Goal: Task Accomplishment & Management: Manage account settings

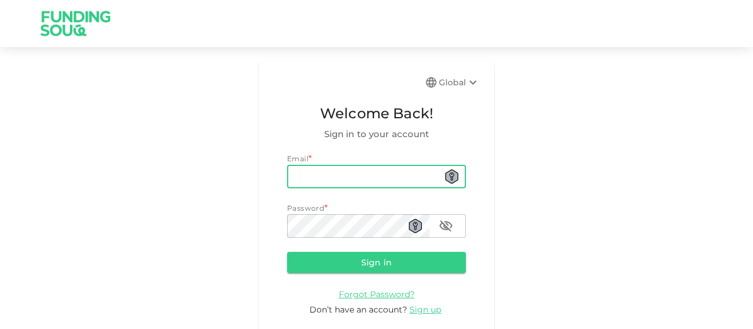
click at [360, 180] on input "email" at bounding box center [376, 177] width 179 height 24
type input "[EMAIL_ADDRESS][DOMAIN_NAME]"
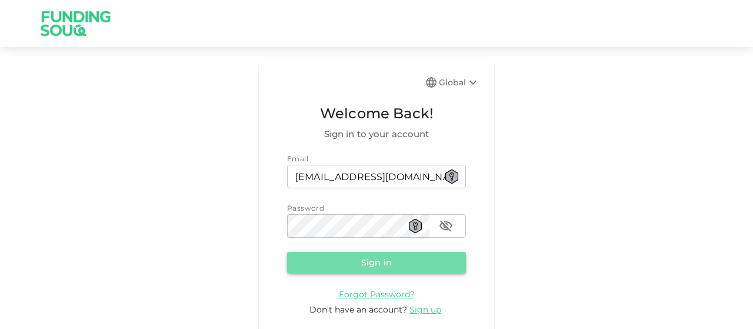
click at [362, 261] on button "Sign in" at bounding box center [376, 262] width 179 height 21
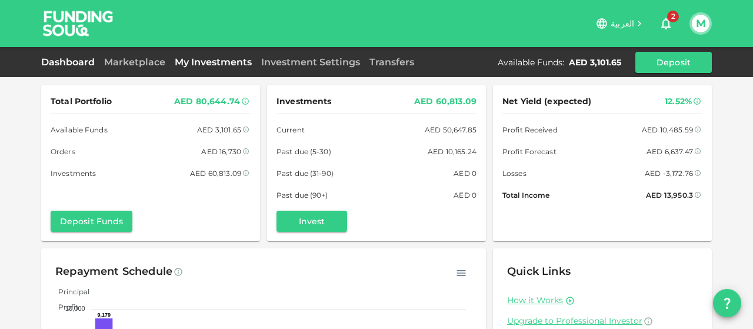
click at [212, 61] on link "My Investments" at bounding box center [213, 61] width 86 height 11
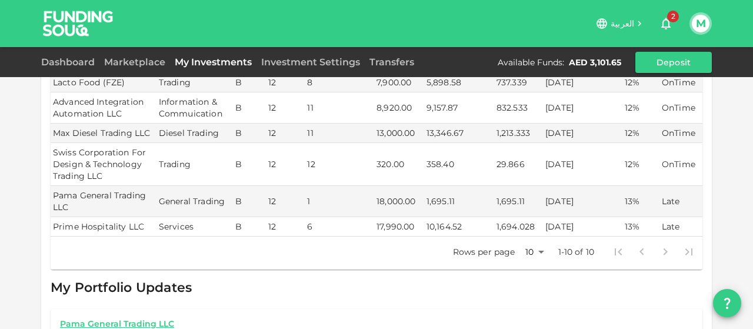
scroll to position [484, 0]
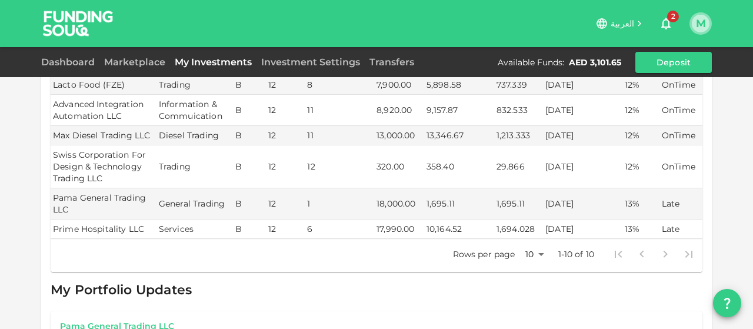
click at [701, 22] on button "M" at bounding box center [701, 24] width 18 height 18
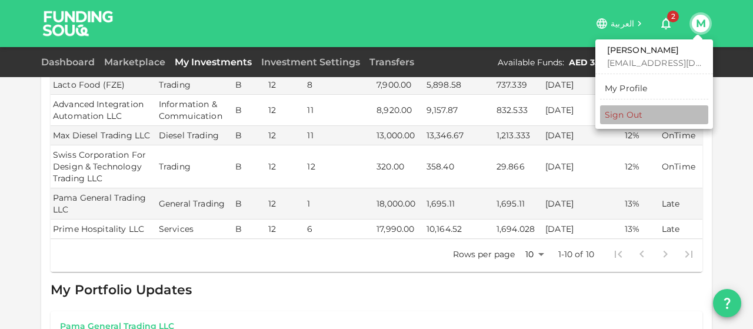
click at [633, 118] on div "Sign Out" at bounding box center [624, 115] width 38 height 12
